Goal: Task Accomplishment & Management: Manage account settings

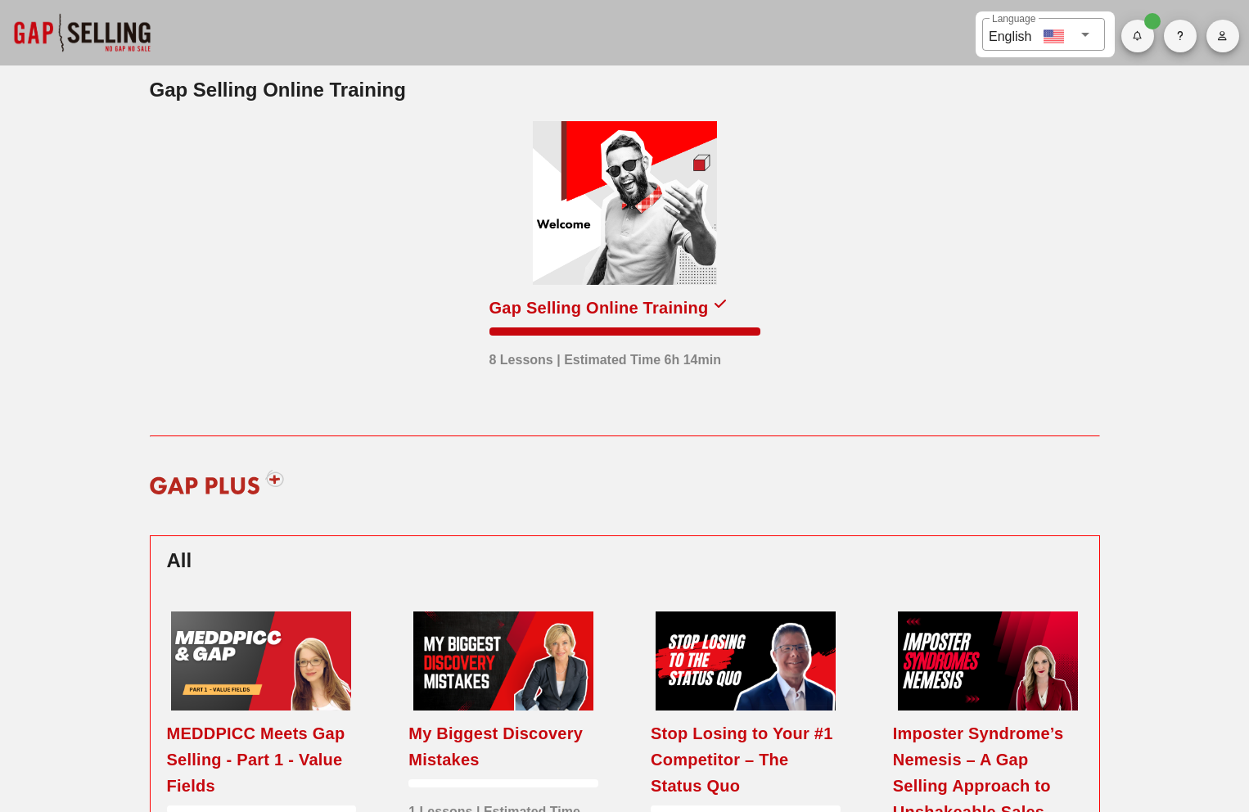
click at [1211, 39] on span "button" at bounding box center [1222, 36] width 33 height 10
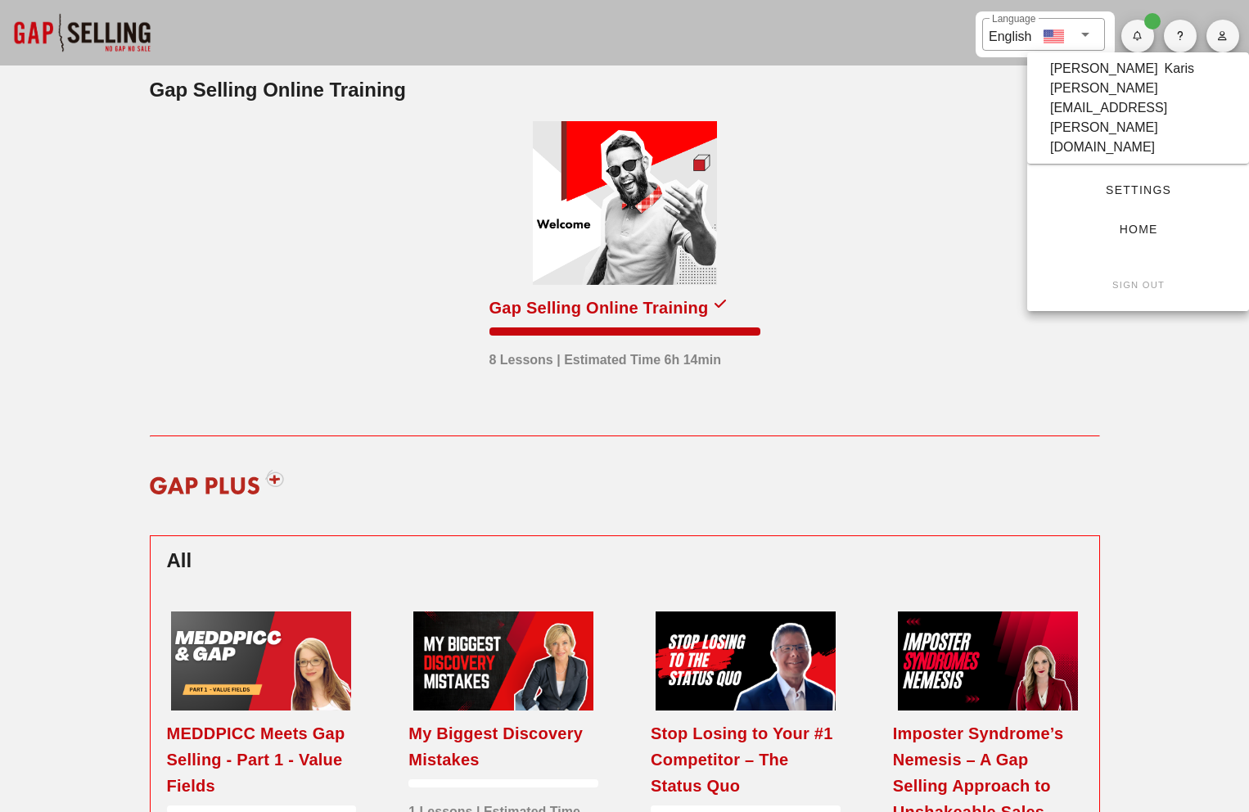
click at [1141, 270] on button "Sign Out" at bounding box center [1138, 284] width 196 height 29
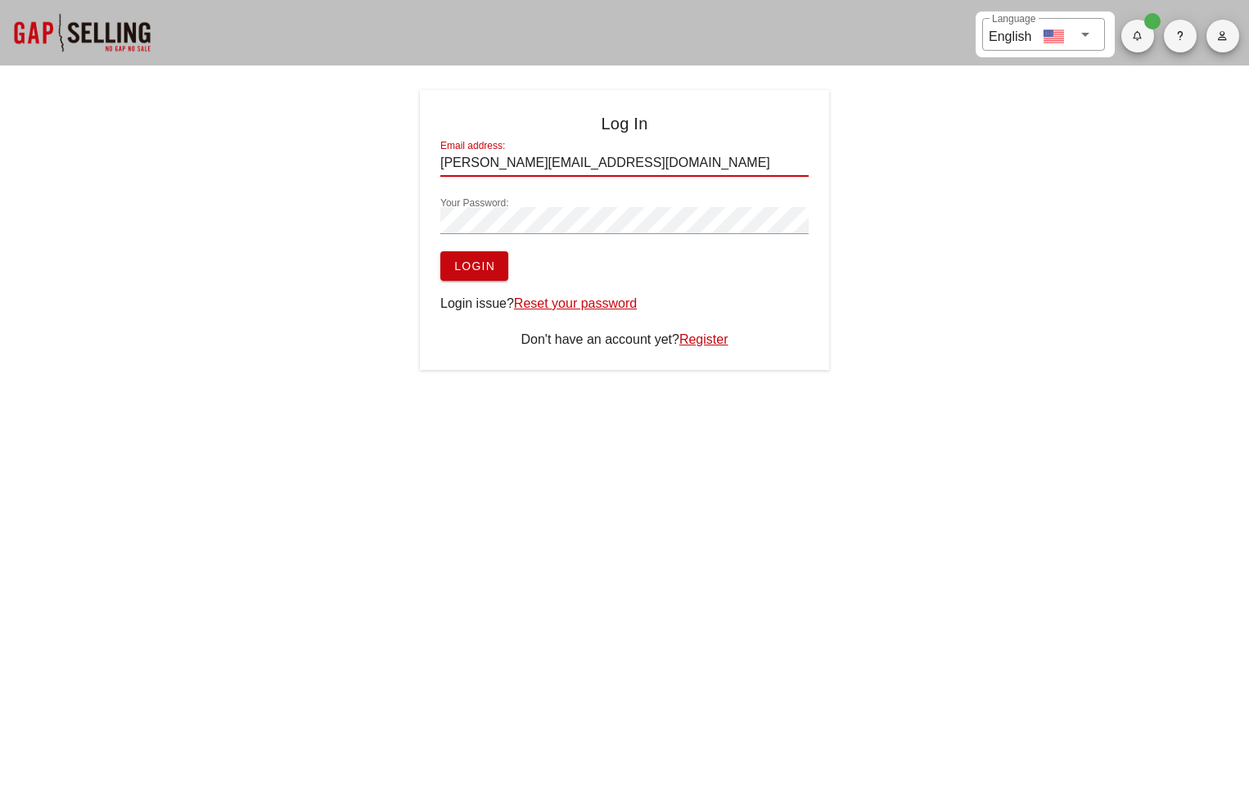
drag, startPoint x: 621, startPoint y: 169, endPoint x: 385, endPoint y: 162, distance: 235.8
click at [385, 162] on div "Log In Email address: [PERSON_NAME][EMAIL_ADDRESS][DOMAIN_NAME] Your Password: …" at bounding box center [624, 230] width 1249 height 280
paste input "[EMAIL_ADDRESS]"
type input "[EMAIL_ADDRESS][DOMAIN_NAME]"
click at [487, 268] on span "Login" at bounding box center [474, 265] width 42 height 13
